Goal: Task Accomplishment & Management: Complete application form

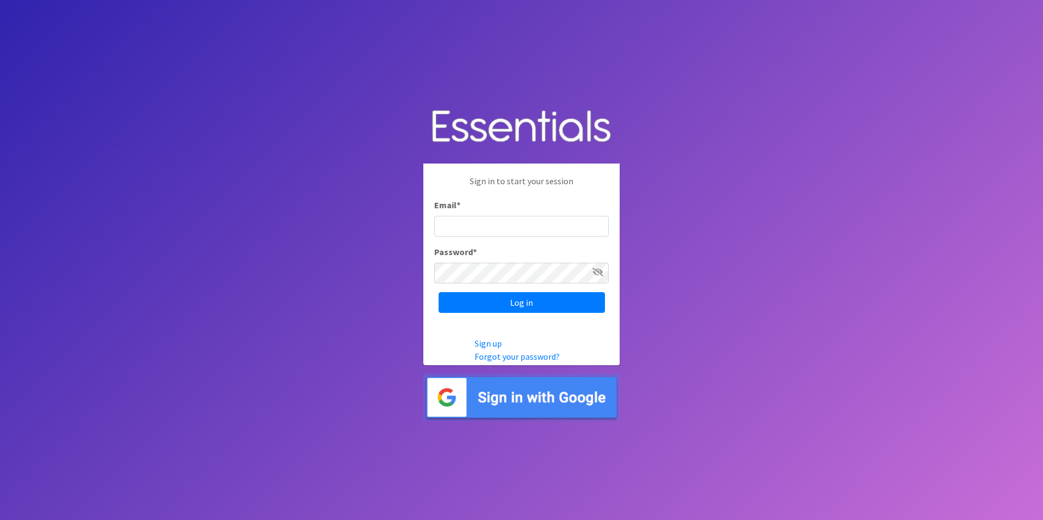
type input "[EMAIL_ADDRESS][DOMAIN_NAME]"
click at [598, 276] on icon at bounding box center [597, 272] width 11 height 9
click at [581, 292] on input "Log in" at bounding box center [521, 302] width 166 height 21
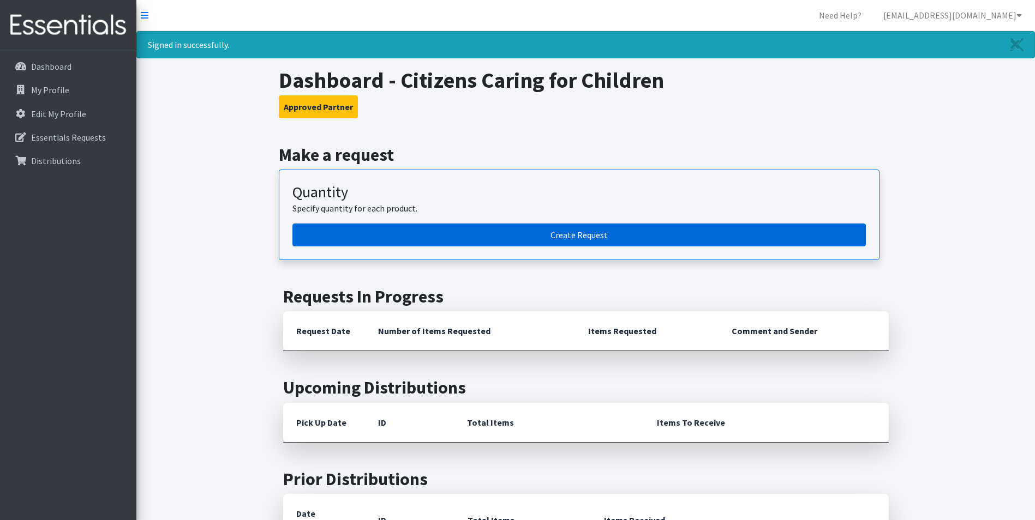
click at [546, 224] on link "Create Request" at bounding box center [578, 235] width 573 height 23
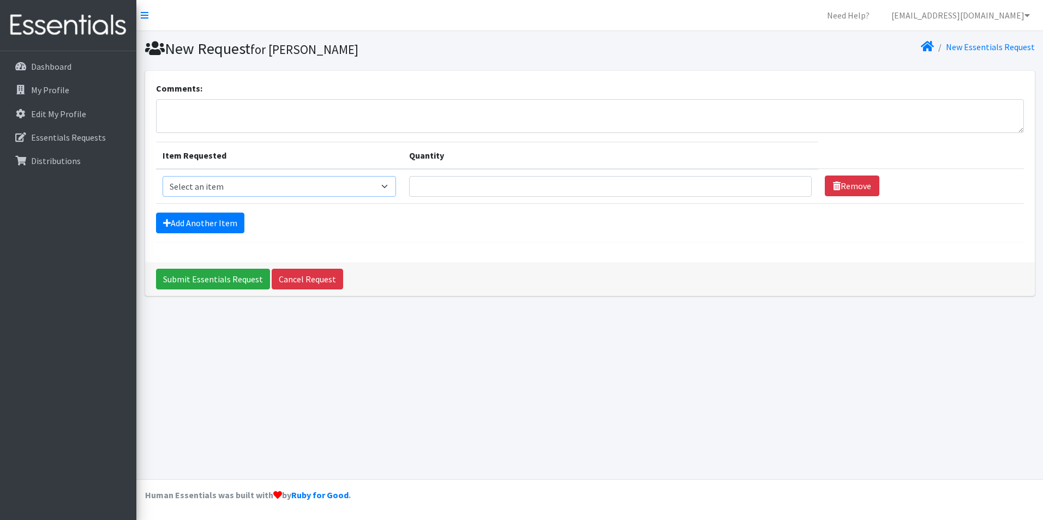
click at [336, 176] on select "Select an item Pad Kits Tampon Kit" at bounding box center [279, 186] width 233 height 21
select select "12263"
click at [163, 176] on select "Select an item Pad Kits Tampon Kit" at bounding box center [279, 186] width 233 height 21
click at [446, 173] on td "Quantity" at bounding box center [610, 186] width 416 height 35
click at [459, 190] on input "Quantity" at bounding box center [610, 186] width 402 height 21
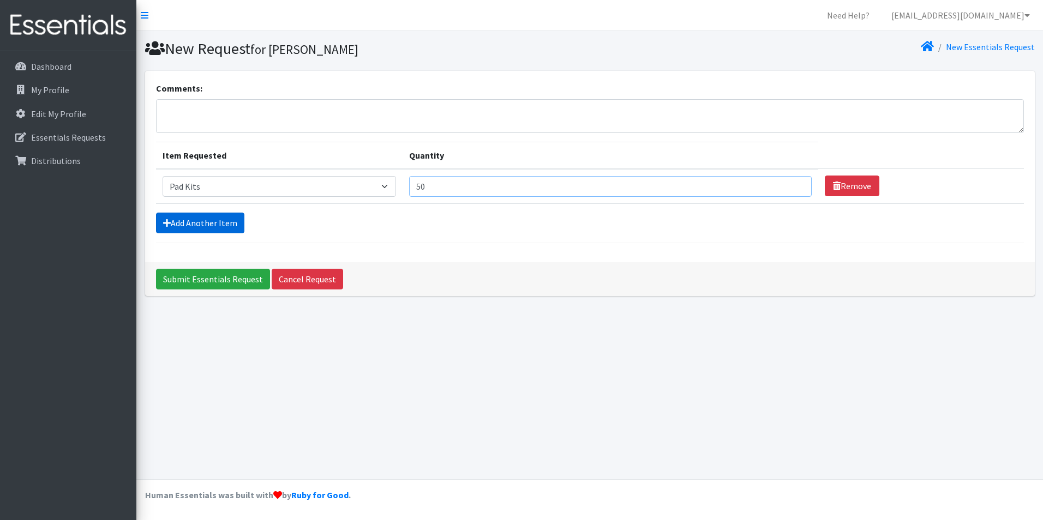
type input "50"
click at [200, 228] on link "Add Another Item" at bounding box center [200, 223] width 88 height 21
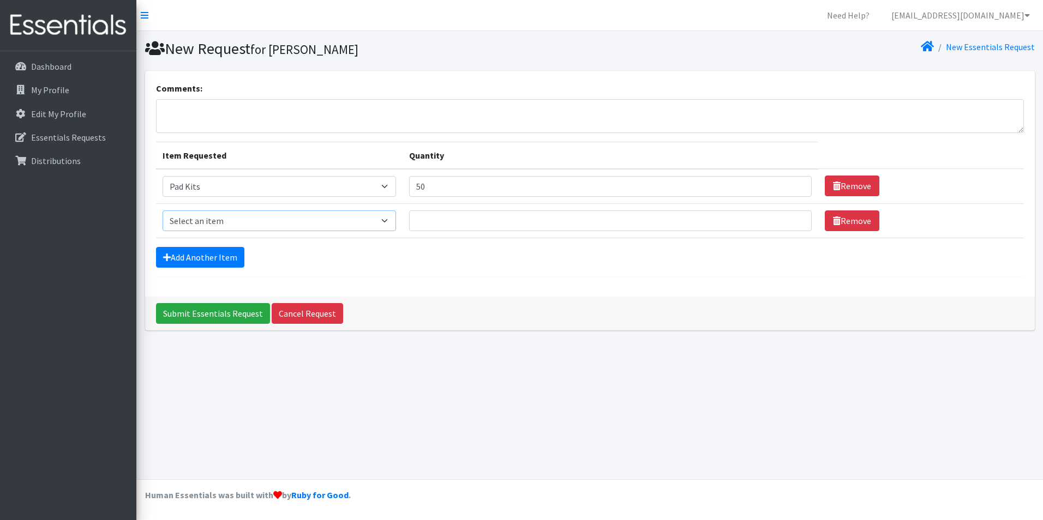
click at [250, 226] on select "Select an item Pad Kits Tampon Kit" at bounding box center [279, 221] width 233 height 21
select select "12262"
click at [163, 211] on select "Select an item Pad Kits Tampon Kit" at bounding box center [279, 221] width 233 height 21
click at [449, 214] on input "Quantity" at bounding box center [610, 221] width 402 height 21
type input "50"
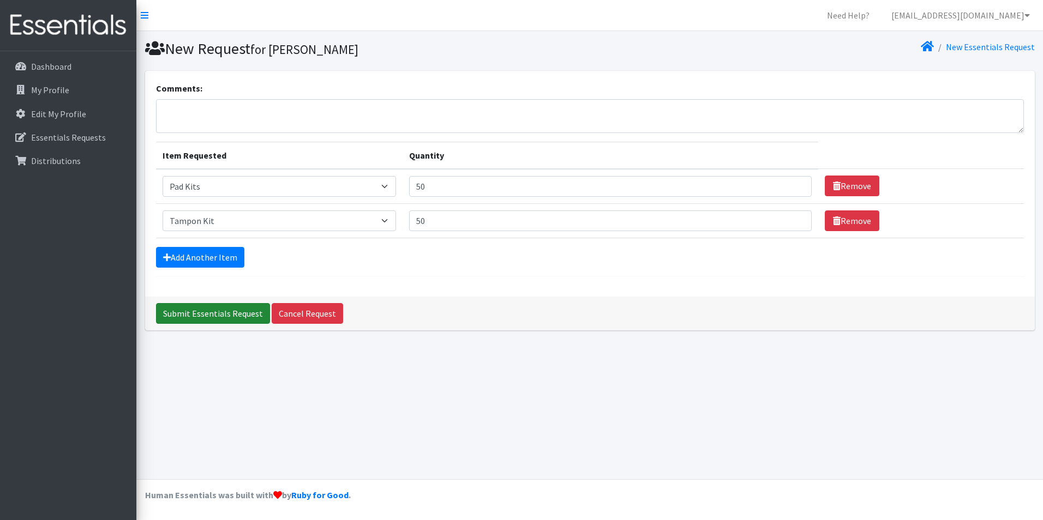
click at [232, 308] on input "Submit Essentials Request" at bounding box center [213, 313] width 114 height 21
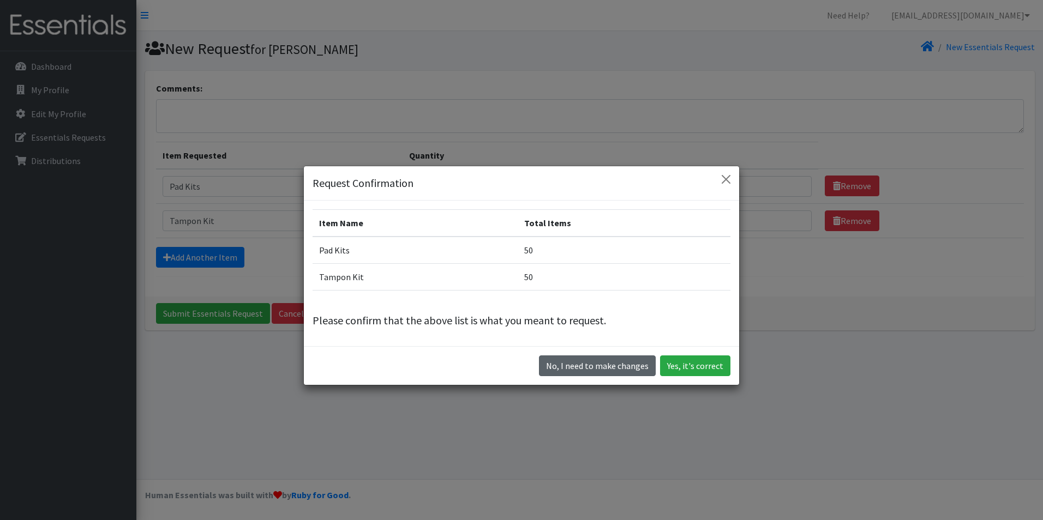
click at [611, 371] on button "No, I need to make changes" at bounding box center [597, 366] width 117 height 21
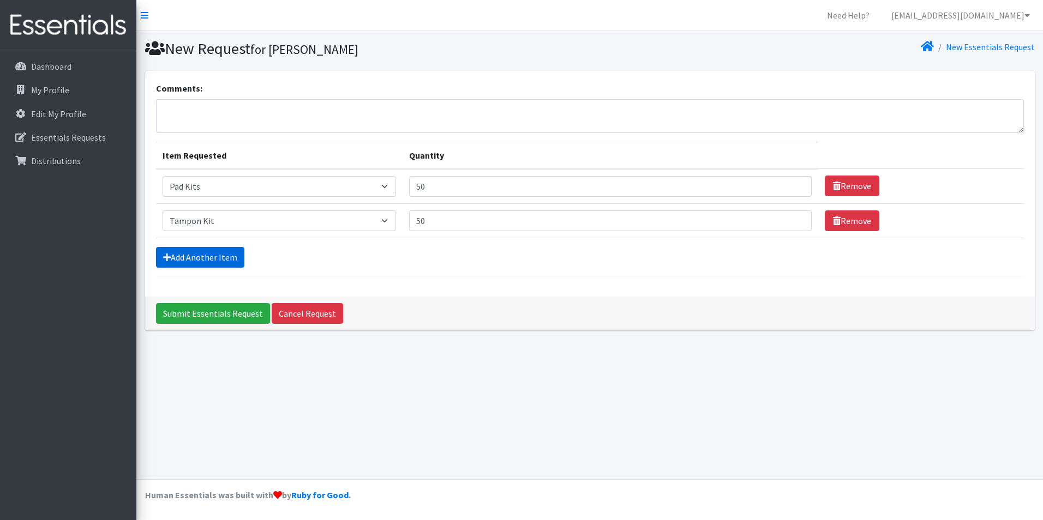
click at [191, 261] on link "Add Another Item" at bounding box center [200, 257] width 88 height 21
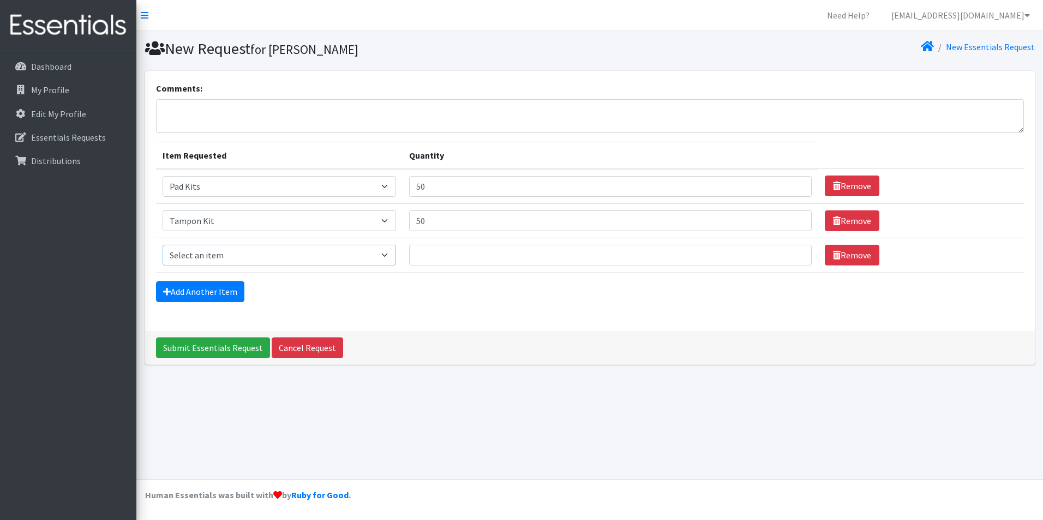
click at [272, 261] on select "Select an item Pad Kits Tampon Kit" at bounding box center [279, 255] width 233 height 21
click at [835, 262] on link "Remove" at bounding box center [852, 255] width 55 height 21
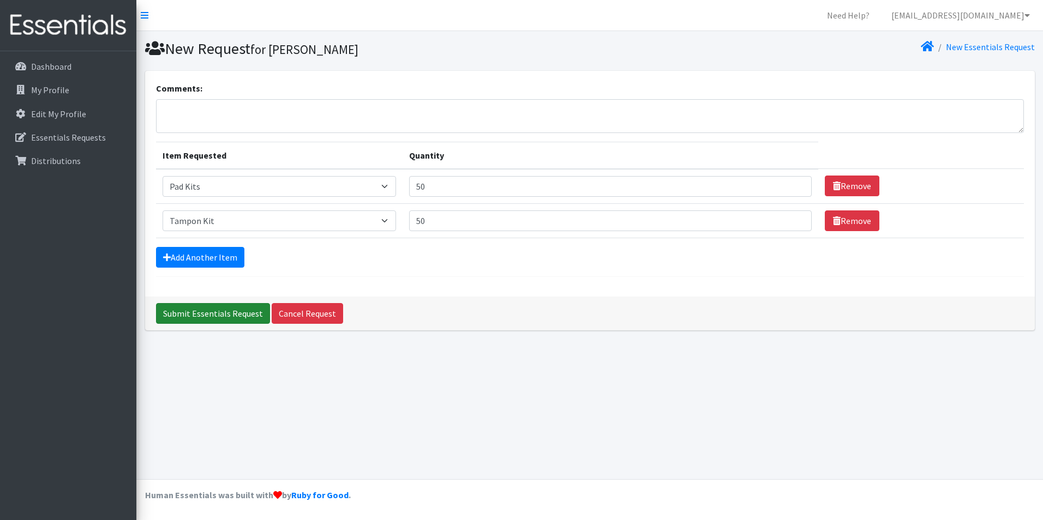
click at [171, 309] on input "Submit Essentials Request" at bounding box center [213, 313] width 114 height 21
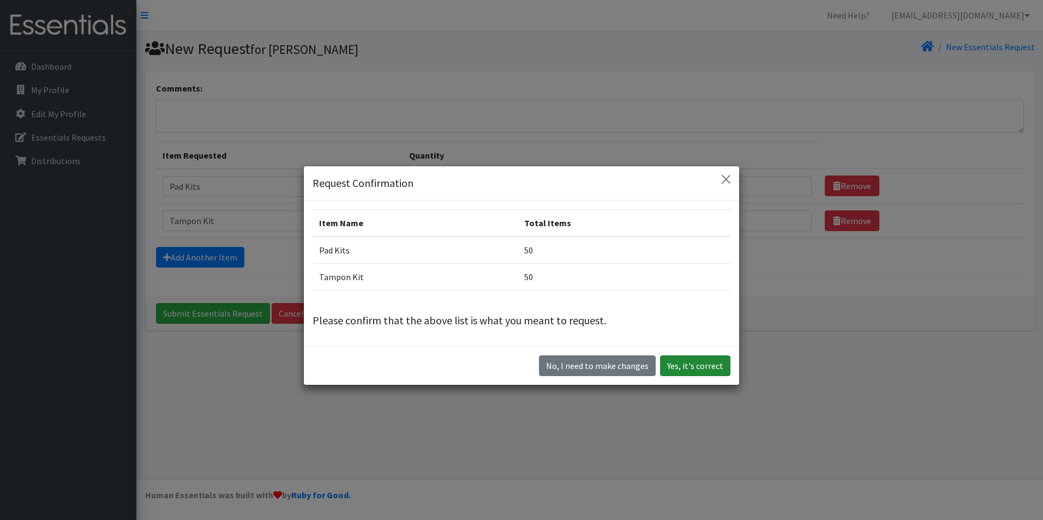
click at [692, 364] on button "Yes, it's correct" at bounding box center [695, 366] width 70 height 21
